Goal: Task Accomplishment & Management: Use online tool/utility

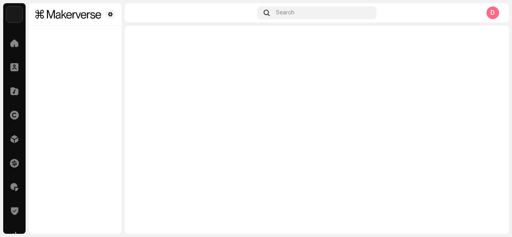
click at [83, 104] on div at bounding box center [75, 118] width 93 height 231
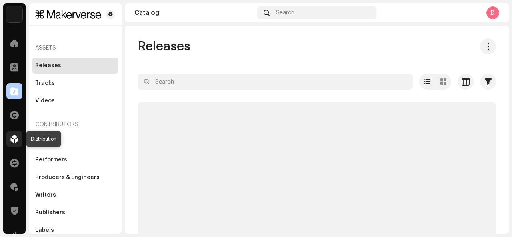
click at [21, 139] on div at bounding box center [14, 139] width 16 height 16
click at [16, 139] on span at bounding box center [14, 139] width 8 height 6
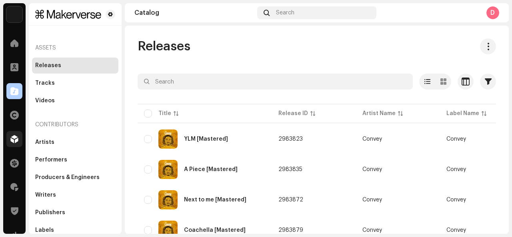
click at [16, 139] on span at bounding box center [14, 139] width 8 height 6
click at [12, 136] on span at bounding box center [14, 139] width 8 height 6
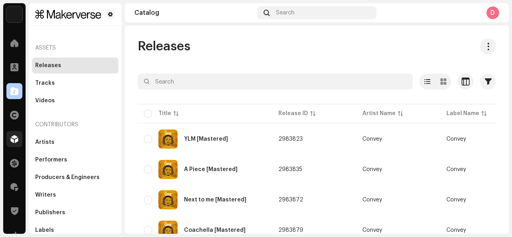
click at [12, 136] on span at bounding box center [14, 139] width 8 height 6
click at [15, 142] on span at bounding box center [14, 139] width 8 height 6
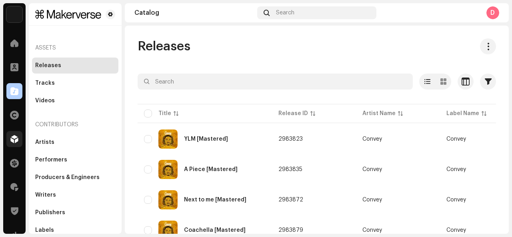
click at [15, 142] on span at bounding box center [14, 139] width 8 height 6
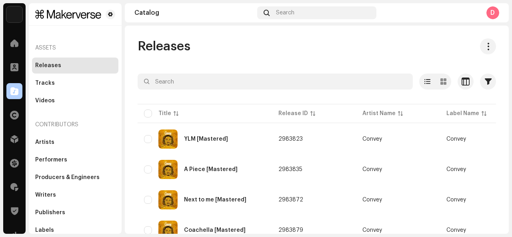
click at [15, 142] on span at bounding box center [14, 139] width 8 height 6
click at [14, 142] on span at bounding box center [14, 139] width 8 height 6
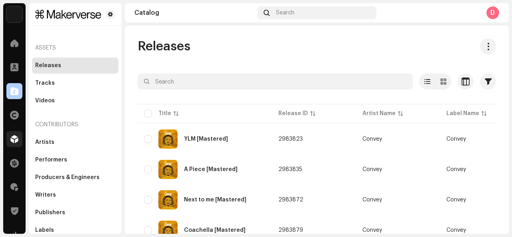
click at [14, 142] on span at bounding box center [14, 139] width 8 height 6
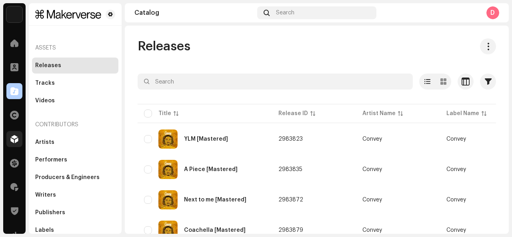
click at [14, 142] on span at bounding box center [14, 139] width 8 height 6
click at [12, 135] on div at bounding box center [14, 139] width 16 height 16
click at [12, 136] on span at bounding box center [14, 139] width 8 height 6
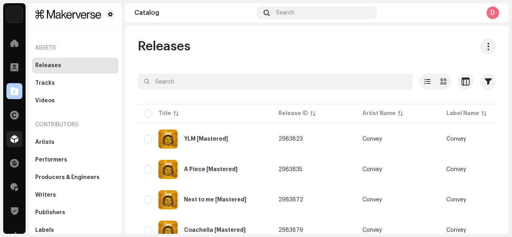
click at [12, 136] on span at bounding box center [14, 139] width 8 height 6
click at [7, 143] on div at bounding box center [14, 139] width 16 height 16
click at [15, 139] on span at bounding box center [14, 139] width 8 height 6
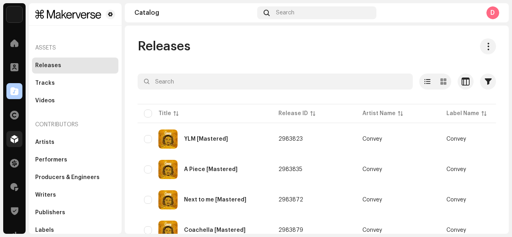
click at [15, 139] on span at bounding box center [14, 139] width 8 height 6
click at [11, 142] on span at bounding box center [14, 139] width 8 height 6
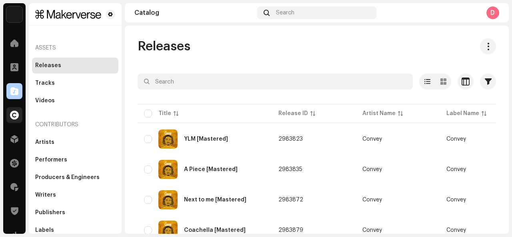
click at [11, 142] on span at bounding box center [14, 139] width 8 height 6
click at [16, 138] on span at bounding box center [14, 139] width 8 height 6
click at [14, 141] on span at bounding box center [14, 139] width 8 height 6
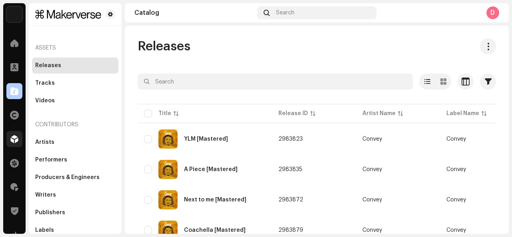
click at [14, 141] on span at bounding box center [14, 139] width 8 height 6
click at [16, 137] on span at bounding box center [14, 139] width 8 height 6
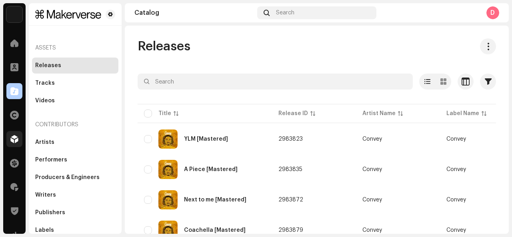
click at [16, 137] on span at bounding box center [14, 139] width 8 height 6
click at [14, 137] on span at bounding box center [14, 139] width 8 height 6
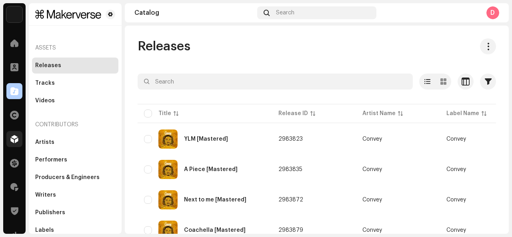
click at [14, 137] on span at bounding box center [14, 139] width 8 height 6
click at [8, 140] on div at bounding box center [14, 139] width 16 height 16
click at [13, 140] on span at bounding box center [14, 139] width 8 height 6
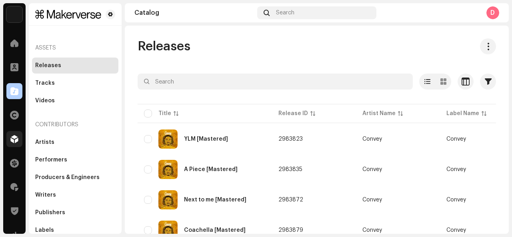
click at [13, 140] on span at bounding box center [14, 139] width 8 height 6
click at [13, 142] on span at bounding box center [14, 139] width 8 height 6
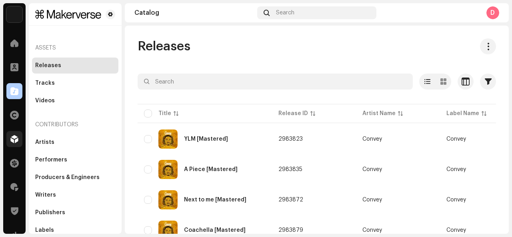
drag, startPoint x: 13, startPoint y: 143, endPoint x: 13, endPoint y: 138, distance: 4.4
click at [13, 138] on span at bounding box center [14, 139] width 8 height 6
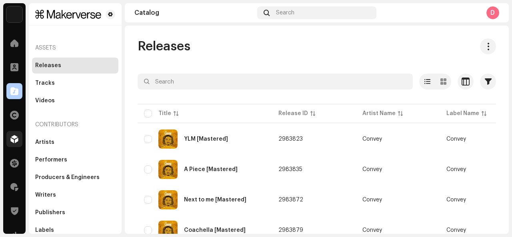
click at [13, 138] on span at bounding box center [14, 139] width 8 height 6
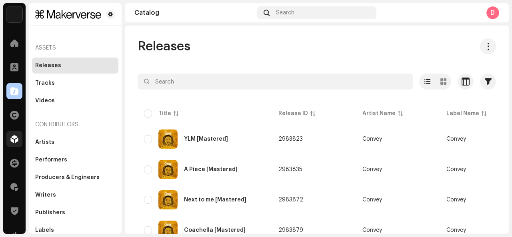
click at [13, 138] on span at bounding box center [14, 139] width 8 height 6
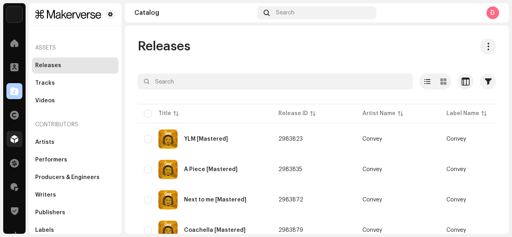
click at [10, 140] on span at bounding box center [14, 139] width 8 height 6
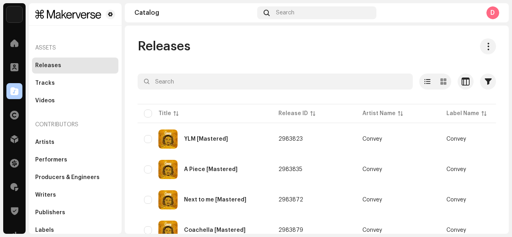
click at [14, 140] on span at bounding box center [14, 139] width 8 height 6
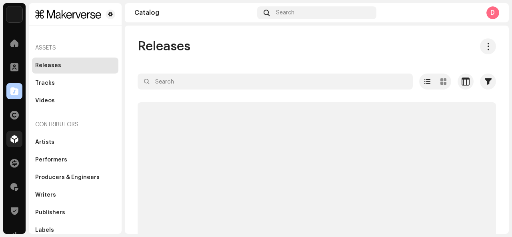
click at [19, 140] on div at bounding box center [14, 139] width 16 height 16
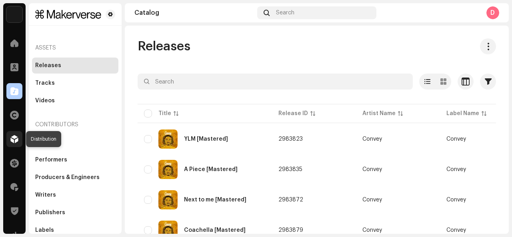
click at [16, 139] on span at bounding box center [14, 139] width 8 height 6
click at [13, 139] on span at bounding box center [14, 139] width 8 height 6
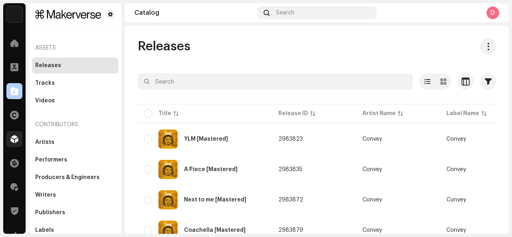
click at [13, 139] on span at bounding box center [14, 139] width 8 height 6
click at [13, 140] on span at bounding box center [14, 139] width 8 height 6
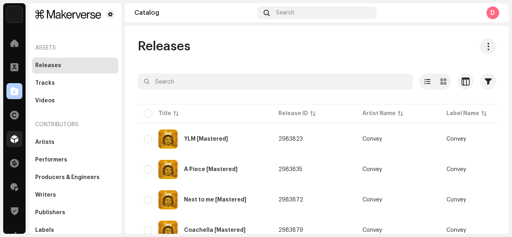
click at [13, 140] on span at bounding box center [14, 139] width 8 height 6
click at [15, 140] on span at bounding box center [14, 139] width 8 height 6
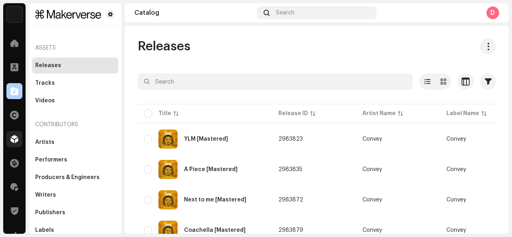
click at [15, 140] on span at bounding box center [14, 139] width 8 height 6
click at [18, 140] on div at bounding box center [14, 139] width 16 height 16
click at [18, 139] on span at bounding box center [14, 139] width 8 height 6
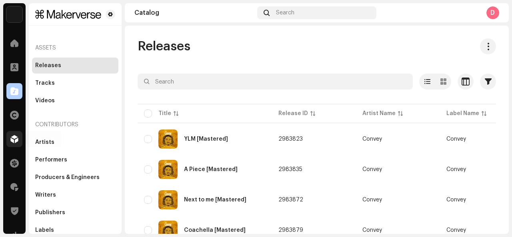
click at [18, 139] on span at bounding box center [14, 139] width 8 height 6
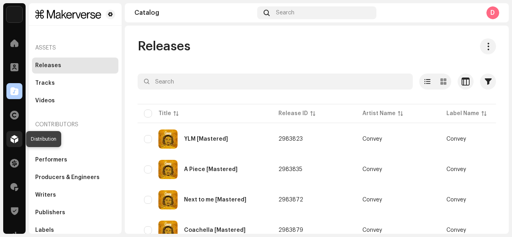
click at [15, 138] on span at bounding box center [14, 139] width 8 height 6
click at [15, 136] on span at bounding box center [14, 139] width 8 height 6
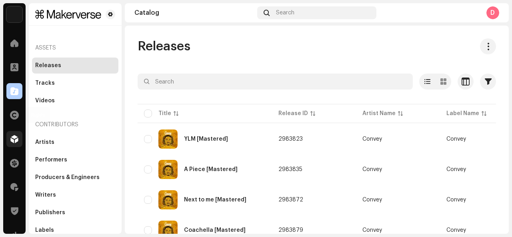
click at [15, 136] on span at bounding box center [14, 139] width 8 height 6
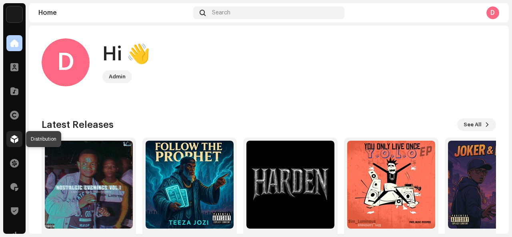
click at [9, 138] on div at bounding box center [14, 139] width 16 height 16
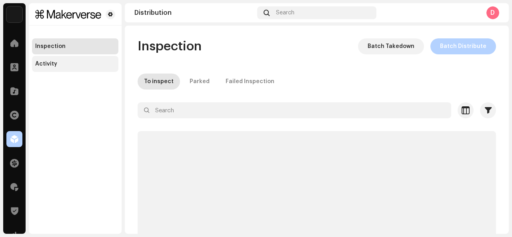
click at [49, 69] on div "Activity" at bounding box center [75, 64] width 86 height 16
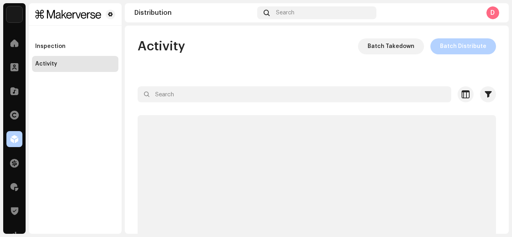
click at [44, 64] on div "Activity" at bounding box center [46, 64] width 22 height 6
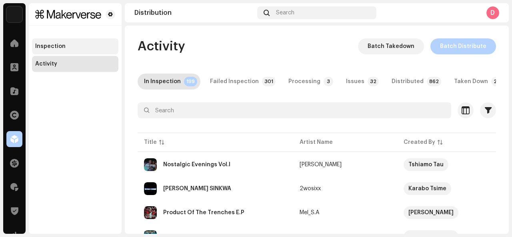
click at [82, 44] on div "Inspection" at bounding box center [75, 46] width 80 height 6
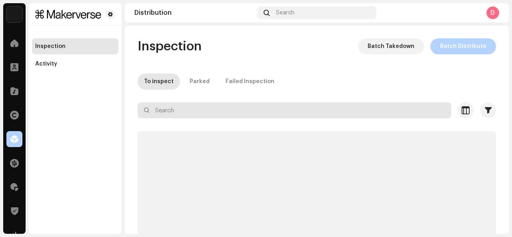
click at [171, 105] on input "text" at bounding box center [295, 110] width 314 height 16
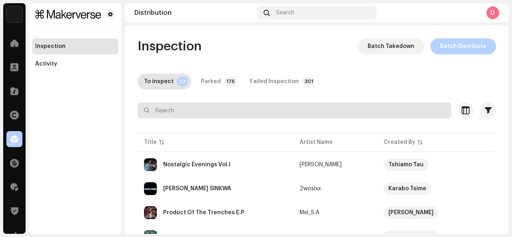
paste input "Paper Trail with"
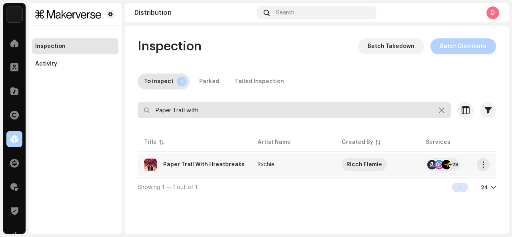
type input "Paper Trail with"
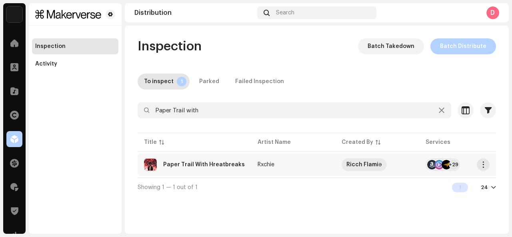
click at [188, 162] on div "Paper Trail With Hreatbreaks" at bounding box center [204, 165] width 82 height 6
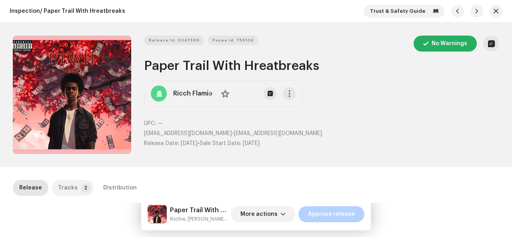
click at [81, 186] on p-badge "2" at bounding box center [86, 188] width 10 height 10
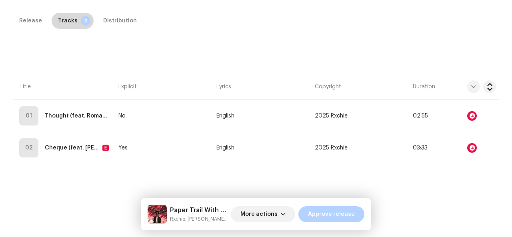
scroll to position [168, 0]
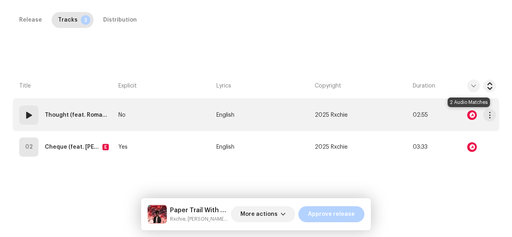
click at [467, 115] on div at bounding box center [472, 115] width 10 height 10
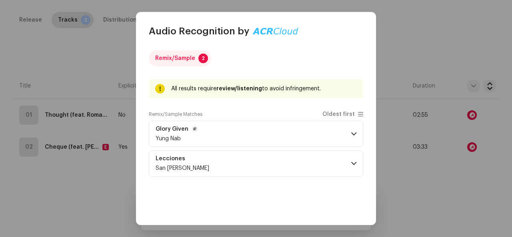
click at [352, 137] on p-accordion-header "Glory Given Yung Nab" at bounding box center [256, 134] width 214 height 26
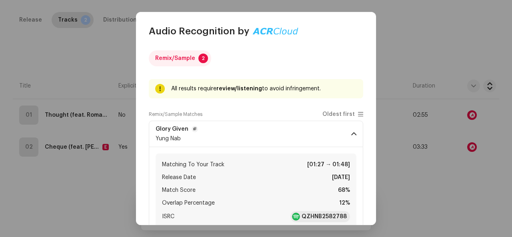
click at [352, 137] on p-accordion-header "Glory Given Yung Nab" at bounding box center [256, 134] width 214 height 26
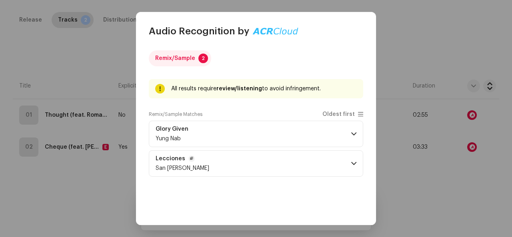
click at [351, 164] on span at bounding box center [353, 163] width 5 height 6
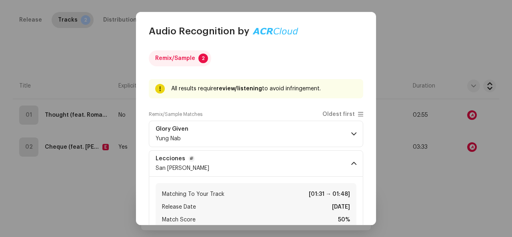
click at [351, 164] on span at bounding box center [353, 163] width 5 height 6
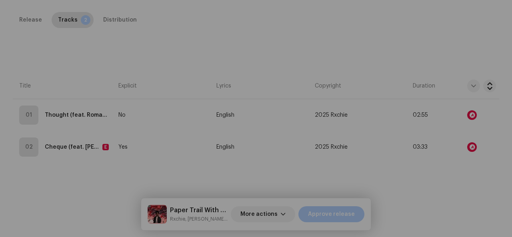
click at [462, 152] on div "Audio Recognition by Remix/Sample 2 All results require review/listening to avo…" at bounding box center [256, 118] width 512 height 237
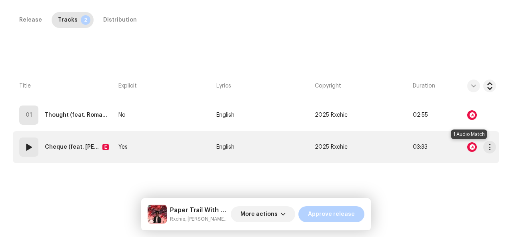
click at [467, 150] on div at bounding box center [472, 147] width 10 height 10
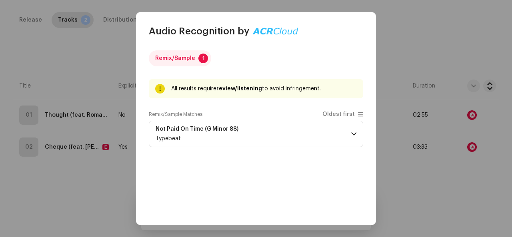
click at [322, 148] on div "Remix/Sample 1 All results require review/listening to avoid infringement. Remi…" at bounding box center [256, 171] width 214 height 242
click at [326, 135] on p-accordion-header "Not Paid On Time (G Minor 88) Typebeat" at bounding box center [256, 134] width 214 height 26
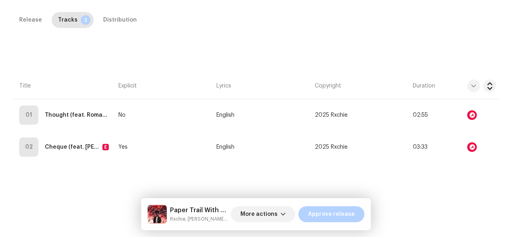
click at [411, 63] on div "Audio Recognition by Remix/Sample 1 All results require review/listening to avo…" at bounding box center [256, 118] width 512 height 237
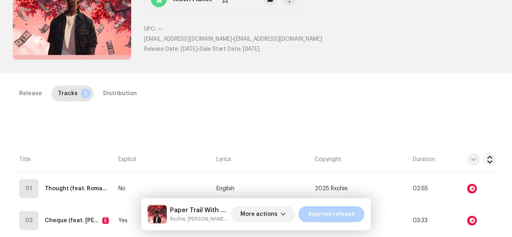
scroll to position [0, 0]
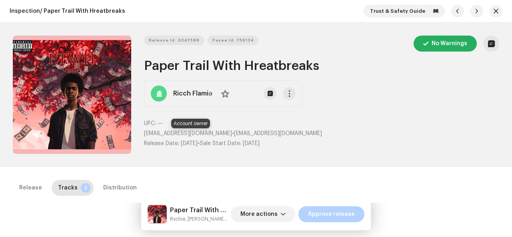
drag, startPoint x: 142, startPoint y: 132, endPoint x: 238, endPoint y: 133, distance: 96.0
click at [238, 133] on div "Release Id: 3047588 Payee Id: 756134 No Warnings Paper Trail With Hreatbreaks R…" at bounding box center [256, 95] width 486 height 119
copy span "[EMAIL_ADDRESS][DOMAIN_NAME]"
click at [250, 212] on span "More actions" at bounding box center [258, 214] width 37 height 16
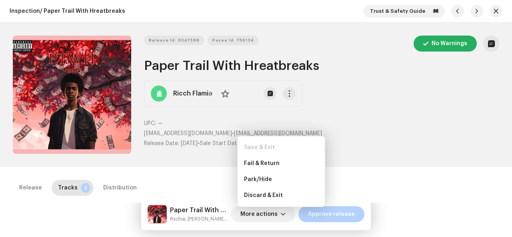
click at [241, 63] on h2 "Paper Trail With Hreatbreaks" at bounding box center [321, 66] width 355 height 16
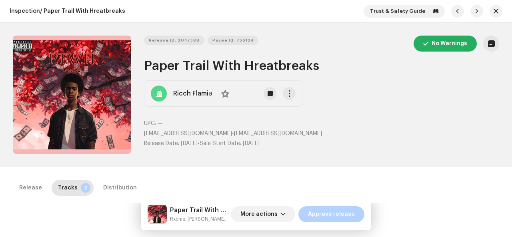
click at [241, 63] on h2 "Paper Trail With Hreatbreaks" at bounding box center [321, 66] width 355 height 16
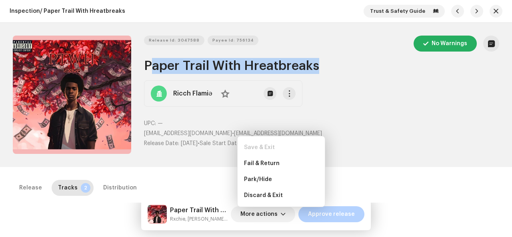
click at [241, 63] on h2 "Paper Trail With Hreatbreaks" at bounding box center [321, 66] width 355 height 16
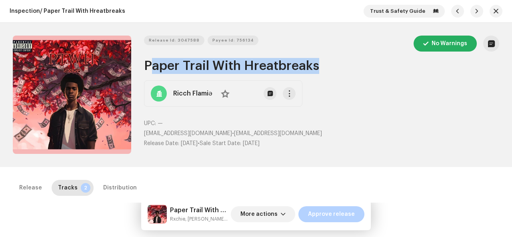
click at [239, 67] on h2 "Paper Trail With Hreatbreaks" at bounding box center [321, 66] width 355 height 16
copy h2 "Paper Trail With Hreatbreaks"
click at [260, 212] on span "More actions" at bounding box center [258, 214] width 37 height 16
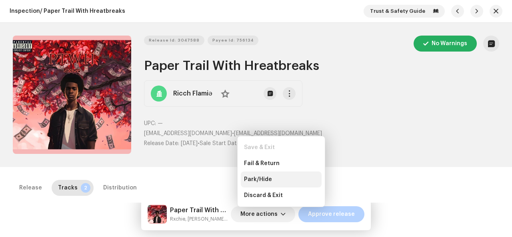
click at [266, 180] on span "Park/Hide" at bounding box center [258, 179] width 28 height 6
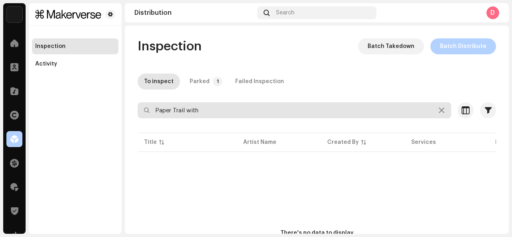
click at [203, 105] on input "Paper Trail with" at bounding box center [295, 110] width 314 height 16
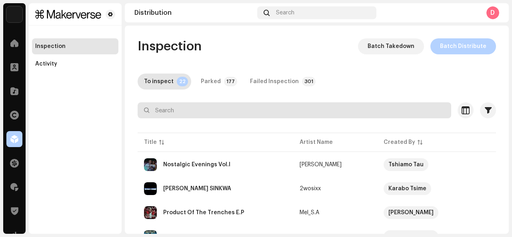
click at [200, 114] on input "text" at bounding box center [295, 110] width 314 height 16
